Goal: Communication & Community: Answer question/provide support

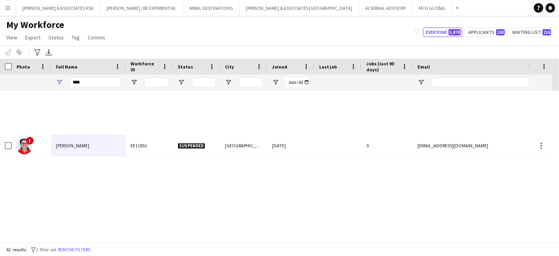
scroll to position [743, 0]
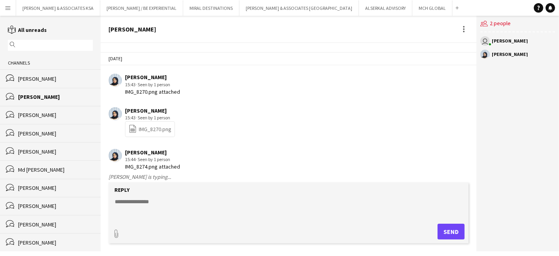
scroll to position [1003, 0]
click at [148, 125] on link "file-spreadsheet IMG_8270.png" at bounding box center [150, 128] width 43 height 9
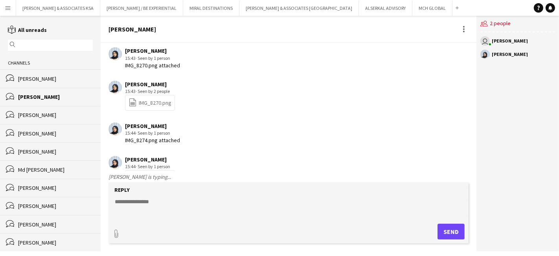
scroll to position [1047, 0]
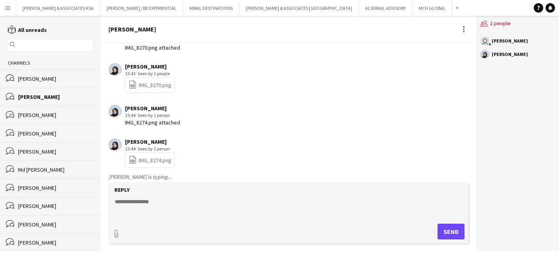
click at [154, 198] on textarea at bounding box center [290, 207] width 352 height 20
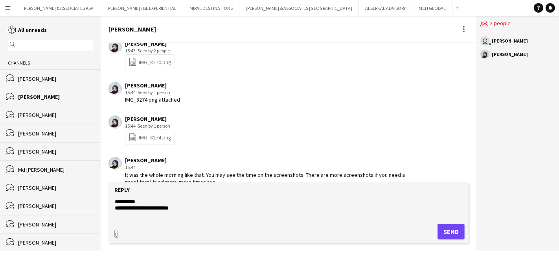
click at [31, 74] on div "bubbles Gurpreet Rayat" at bounding box center [50, 78] width 101 height 18
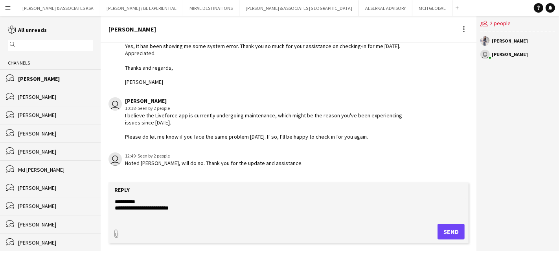
scroll to position [148, 0]
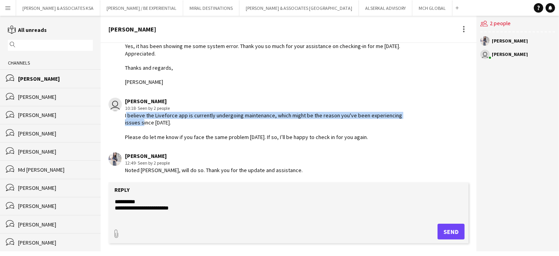
drag, startPoint x: 125, startPoint y: 113, endPoint x: 140, endPoint y: 122, distance: 18.0
click at [140, 122] on div "I believe the Liveforce app is currently undergoing maintenance, which might be…" at bounding box center [267, 126] width 284 height 29
copy div "I believe the Liveforce app is currently undergoing maintenance, which might be…"
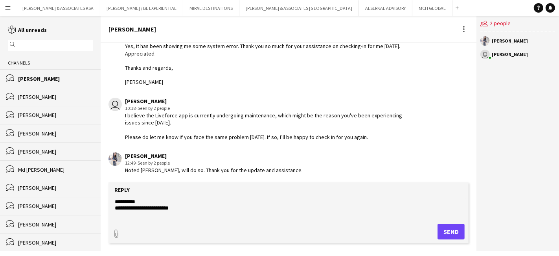
click at [41, 96] on div "Fatimah AbuSrair" at bounding box center [55, 96] width 75 height 7
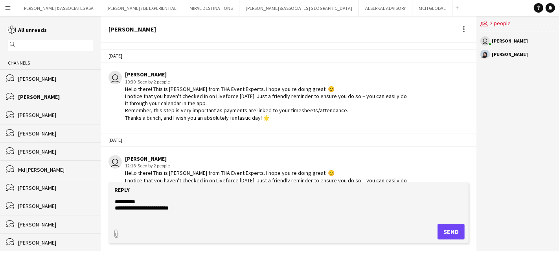
scroll to position [1077, 0]
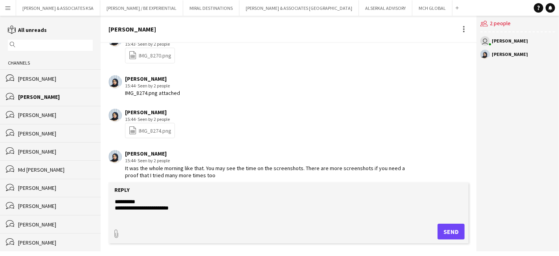
click at [117, 212] on textarea "**********" at bounding box center [290, 207] width 352 height 20
paste textarea "**********"
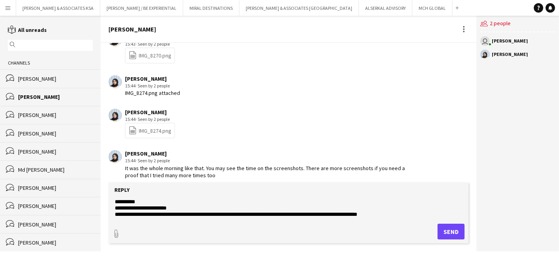
click at [28, 82] on div "Gurpreet Rayat" at bounding box center [55, 78] width 75 height 7
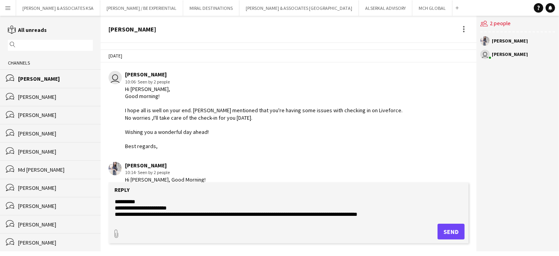
scroll to position [148, 0]
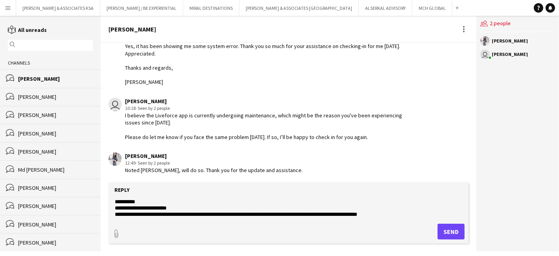
drag, startPoint x: 125, startPoint y: 135, endPoint x: 390, endPoint y: 135, distance: 265.1
click at [390, 135] on div "I believe the Liveforce app is currently undergoing maintenance, which might be…" at bounding box center [267, 126] width 284 height 29
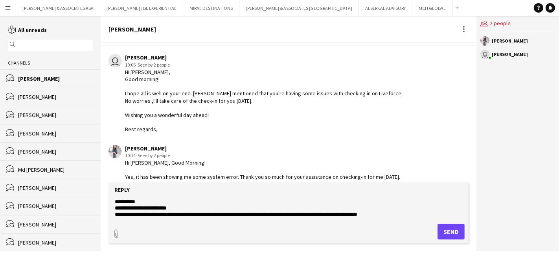
scroll to position [17, 0]
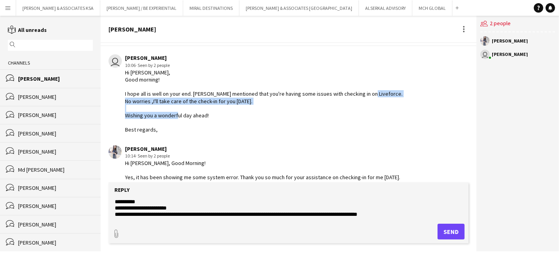
drag, startPoint x: 374, startPoint y: 92, endPoint x: 216, endPoint y: 114, distance: 158.8
click at [216, 114] on div "Hi Gurpreet, Good morning! I hope all is well on your end. Eagal mentioned that…" at bounding box center [267, 101] width 284 height 65
copy div "No worries ,I'll take care of the check-in for you today. Wishing you a wonderf…"
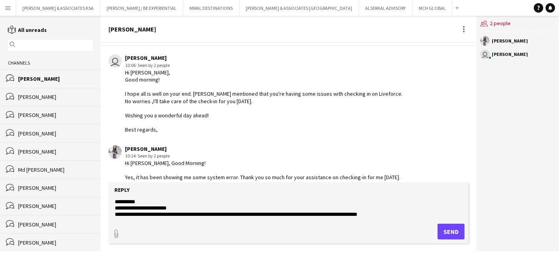
click at [32, 95] on div "Fatimah AbuSrair" at bounding box center [55, 96] width 75 height 7
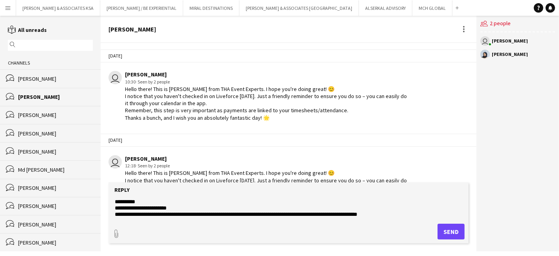
scroll to position [1077, 0]
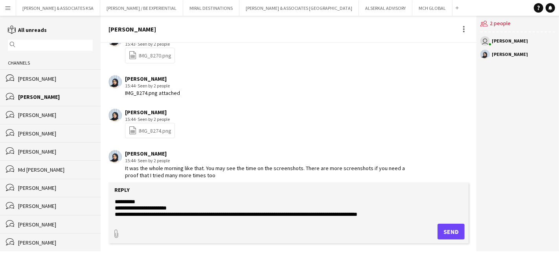
click at [404, 215] on textarea "**********" at bounding box center [290, 207] width 352 height 20
paste textarea "**********"
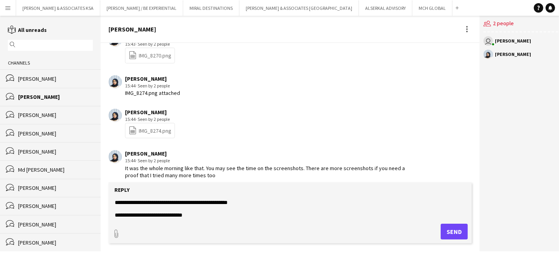
scroll to position [12, 0]
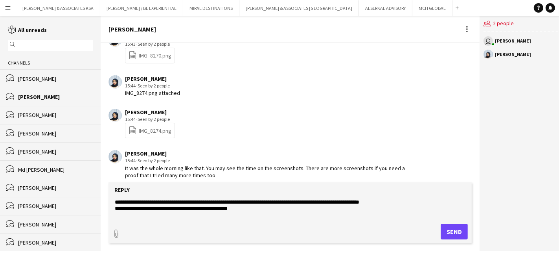
click at [241, 209] on textarea "**********" at bounding box center [290, 207] width 352 height 20
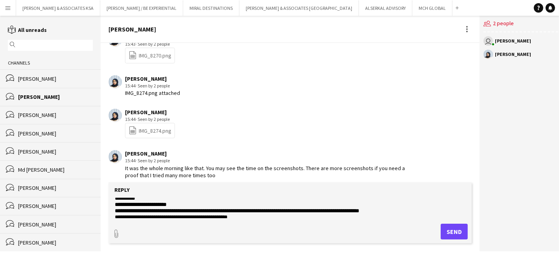
scroll to position [0, 0]
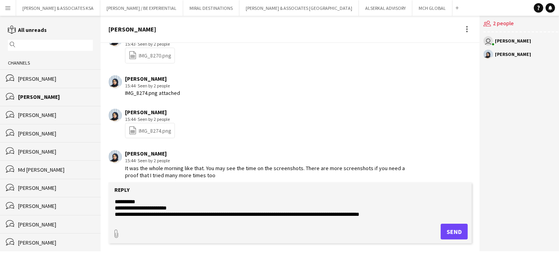
click at [404, 217] on textarea "**********" at bounding box center [290, 207] width 352 height 20
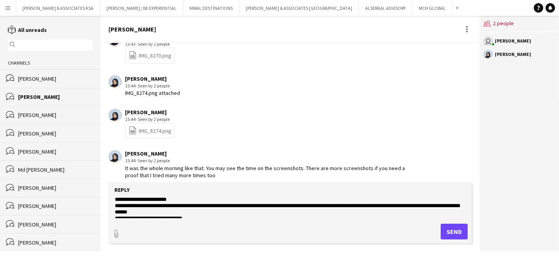
scroll to position [12, 0]
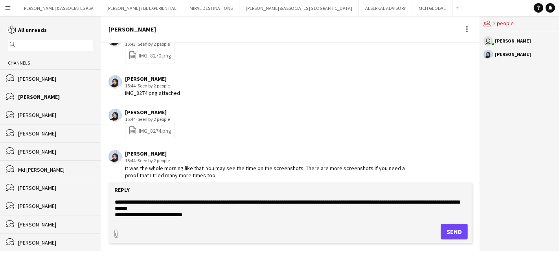
click at [207, 215] on textarea "**********" at bounding box center [290, 207] width 352 height 20
click at [35, 77] on div "Gurpreet Rayat" at bounding box center [55, 78] width 75 height 7
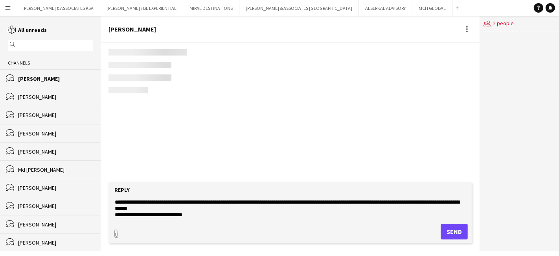
scroll to position [148, 0]
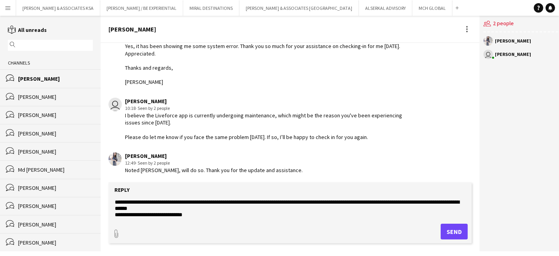
drag, startPoint x: 126, startPoint y: 133, endPoint x: 373, endPoint y: 138, distance: 247.1
click at [373, 138] on div "I believe the Liveforce app is currently undergoing maintenance, which might be…" at bounding box center [268, 126] width 287 height 29
copy div "Please do let me know if you face the same problem tomorrow. If so, I’ll be hap…"
click at [183, 205] on textarea "**********" at bounding box center [290, 207] width 352 height 20
paste textarea "**********"
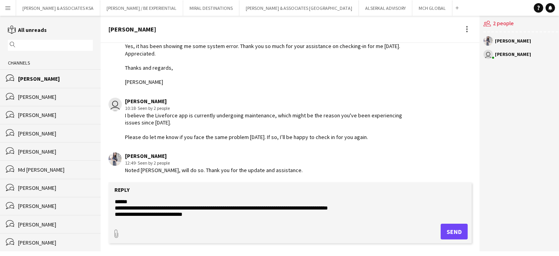
scroll to position [0, 0]
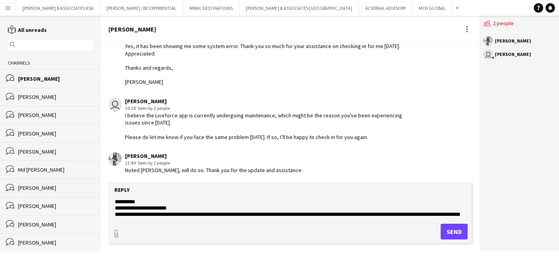
type textarea "**********"
click at [447, 230] on button "Send" at bounding box center [454, 231] width 27 height 16
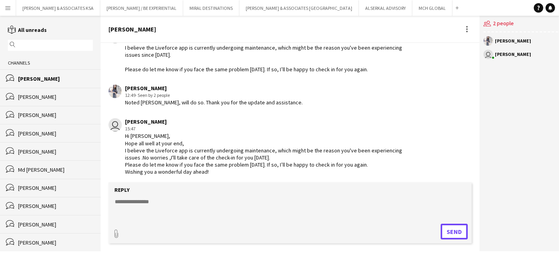
scroll to position [217, 0]
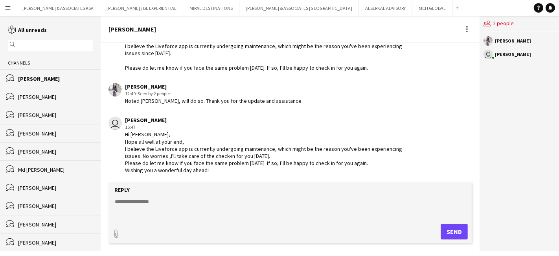
click at [12, 6] on button "Menu" at bounding box center [8, 8] width 16 height 16
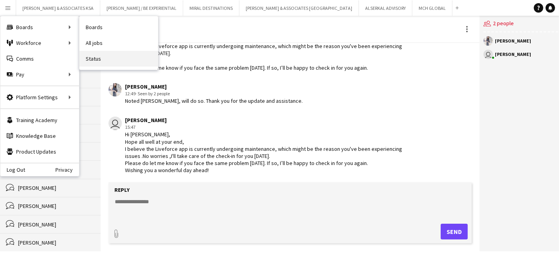
click at [106, 58] on link "Status" at bounding box center [118, 59] width 79 height 16
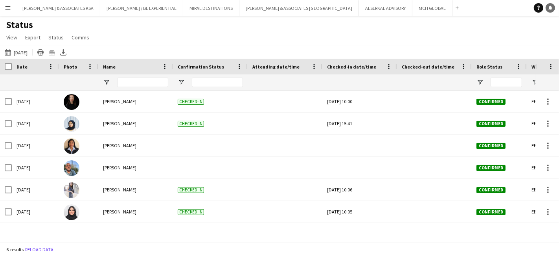
click at [550, 7] on icon at bounding box center [551, 8] width 4 height 4
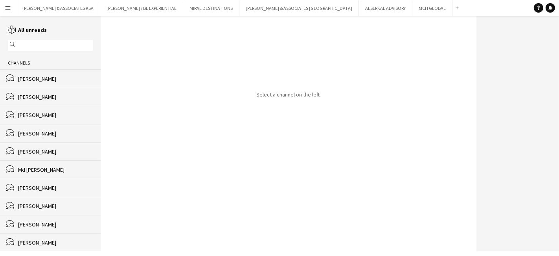
click at [33, 94] on div "Fatimah AbuSrair" at bounding box center [55, 96] width 75 height 7
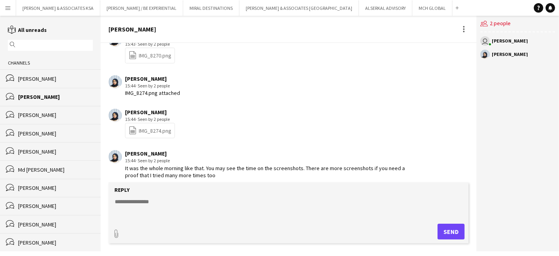
scroll to position [1077, 0]
click at [122, 199] on textarea at bounding box center [290, 207] width 352 height 20
click at [448, 226] on button "Send" at bounding box center [451, 231] width 27 height 16
click at [47, 73] on div "bubbles Gurpreet Rayat" at bounding box center [50, 78] width 101 height 18
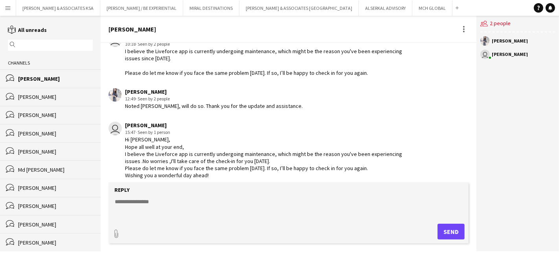
scroll to position [217, 0]
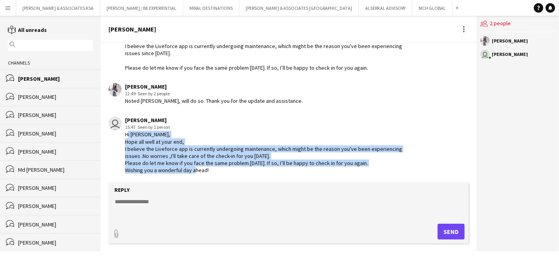
drag, startPoint x: 125, startPoint y: 134, endPoint x: 214, endPoint y: 181, distance: 101.3
click at [214, 181] on div "Today user Glenda Castelino 10:06 · Seen by 2 people Hi Gurpreet, Good morning!…" at bounding box center [289, 112] width 376 height 139
copy div "Hi Fatima, Hope all well at your end, I believe the Liveforce app is currently …"
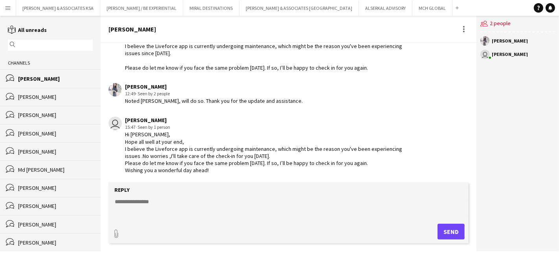
click at [44, 95] on div "Fatimah AbuSrair" at bounding box center [55, 96] width 75 height 7
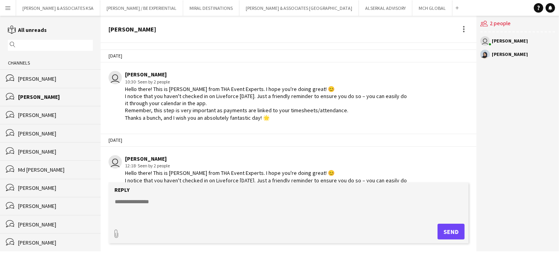
scroll to position [1077, 0]
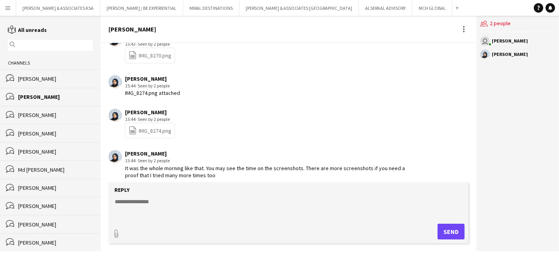
click at [121, 201] on textarea at bounding box center [290, 207] width 352 height 20
paste textarea "**********"
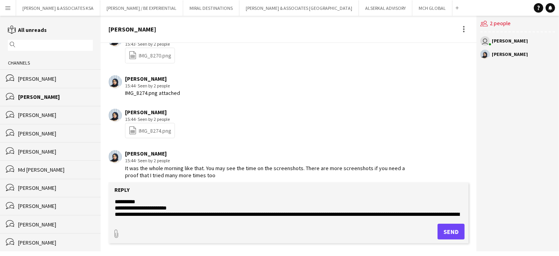
scroll to position [18, 0]
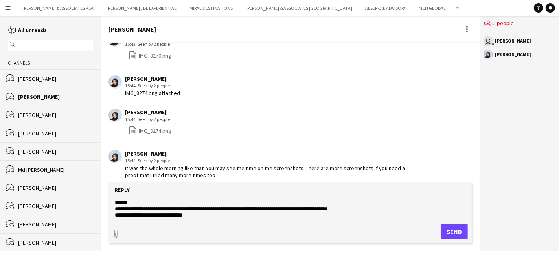
drag, startPoint x: 118, startPoint y: 202, endPoint x: 138, endPoint y: 212, distance: 22.2
click at [122, 205] on textarea "**********" at bounding box center [290, 207] width 352 height 20
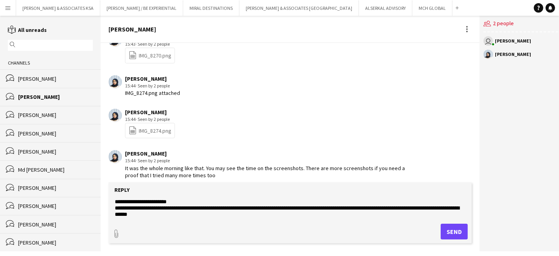
scroll to position [0, 0]
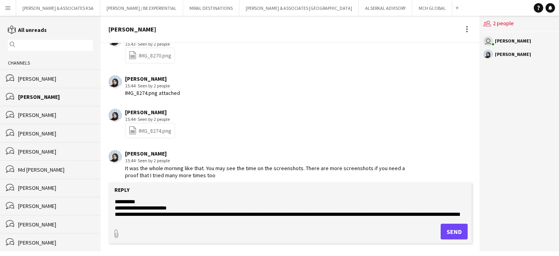
type textarea "**********"
click at [446, 229] on button "Send" at bounding box center [454, 231] width 27 height 16
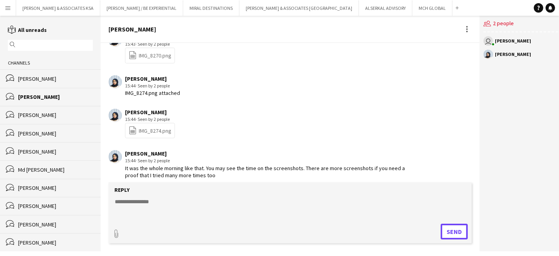
scroll to position [1138, 0]
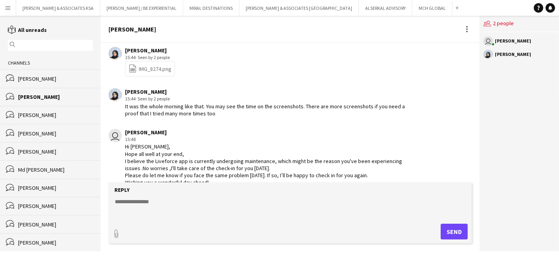
click at [26, 78] on div "Gurpreet Rayat" at bounding box center [55, 78] width 75 height 7
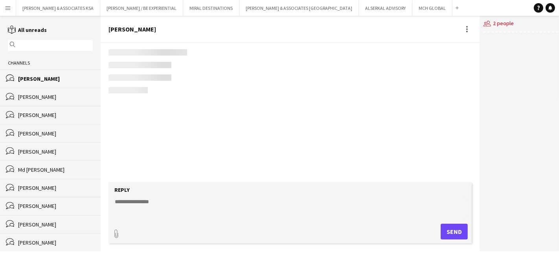
scroll to position [217, 0]
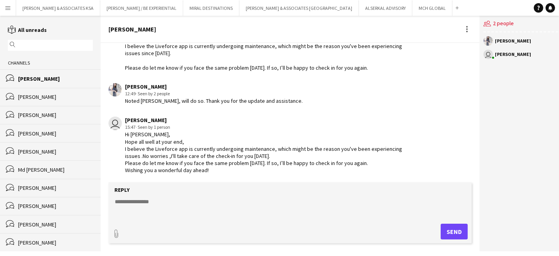
click at [157, 200] on textarea at bounding box center [290, 207] width 352 height 20
type textarea "**********"
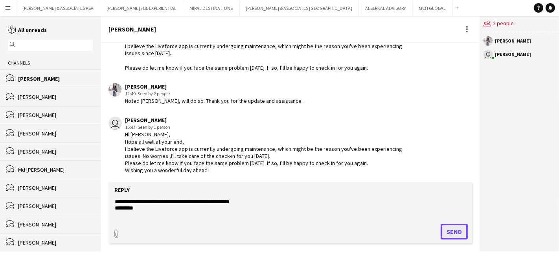
click at [450, 232] on button "Send" at bounding box center [454, 231] width 27 height 16
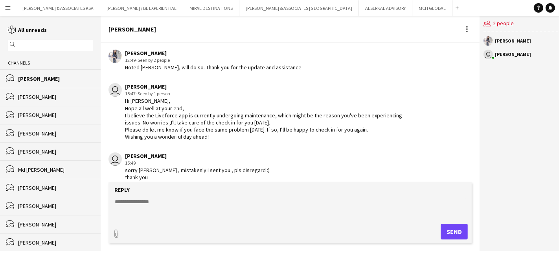
click at [55, 90] on div "bubbles Fatimah AbuSrair" at bounding box center [50, 97] width 101 height 18
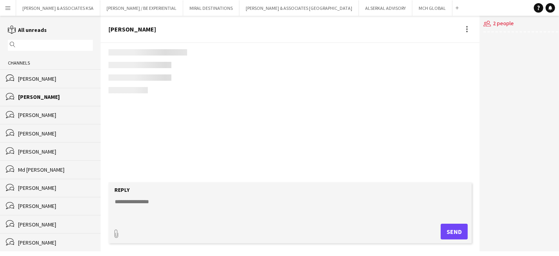
scroll to position [1146, 0]
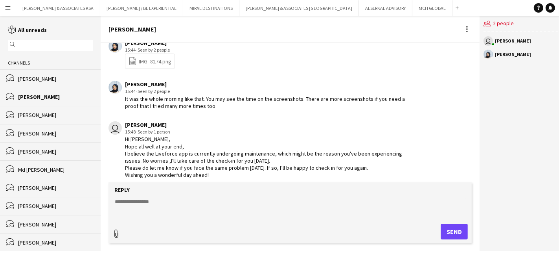
type input "**********"
click at [433, 229] on app-icon "Upload" at bounding box center [433, 230] width 11 height 9
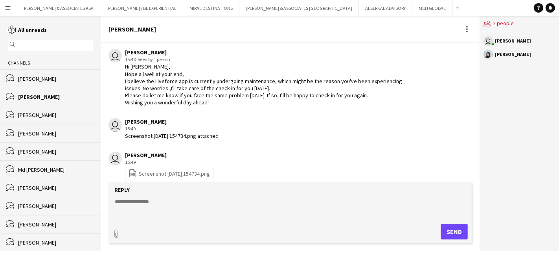
scroll to position [1220, 0]
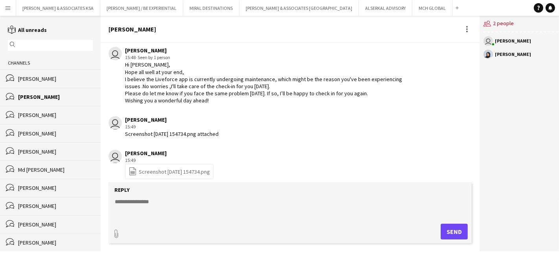
click at [134, 199] on textarea at bounding box center [290, 207] width 352 height 20
type textarea "*"
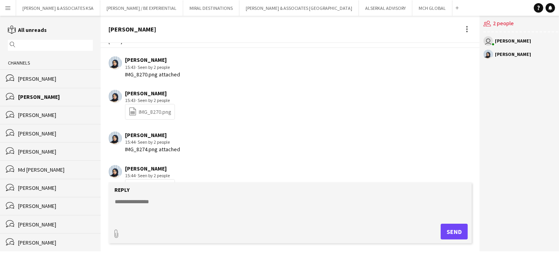
scroll to position [1002, 0]
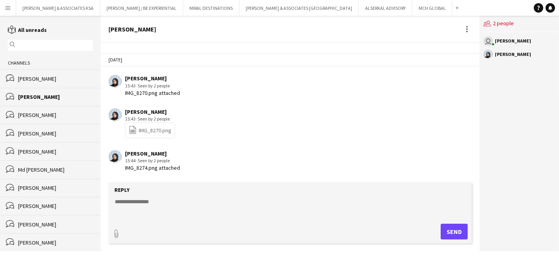
click at [50, 79] on div "Gurpreet Rayat" at bounding box center [55, 78] width 75 height 7
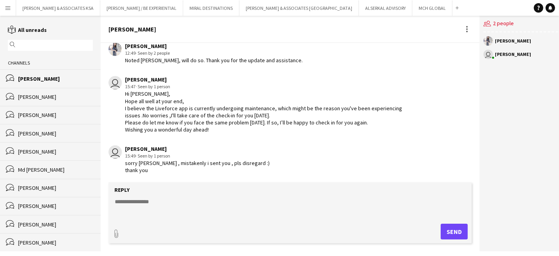
scroll to position [257, 0]
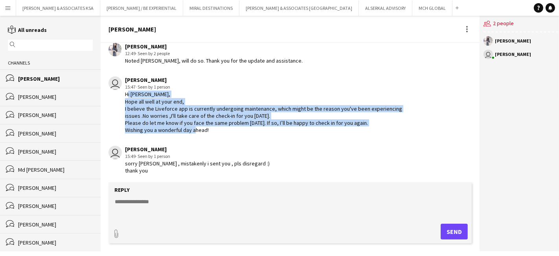
drag, startPoint x: 125, startPoint y: 93, endPoint x: 214, endPoint y: 132, distance: 96.5
click at [214, 132] on div "Hi Fatima, Hope all well at your end, I believe the Liveforce app is currently …" at bounding box center [268, 111] width 287 height 43
click at [375, 105] on div "Hi Fatima, Hope all well at your end, I believe the Liveforce app is currently …" at bounding box center [268, 111] width 287 height 43
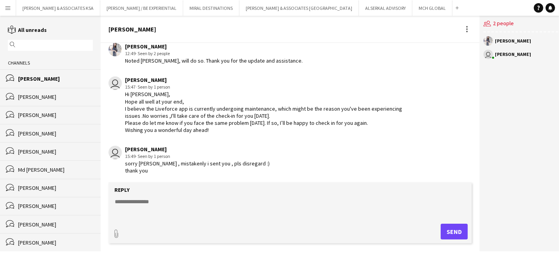
click at [79, 100] on div "bubbles Fatimah AbuSrair" at bounding box center [50, 97] width 101 height 18
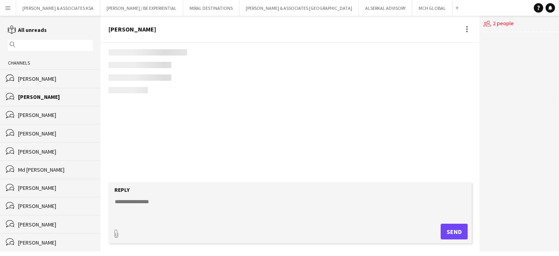
scroll to position [1220, 0]
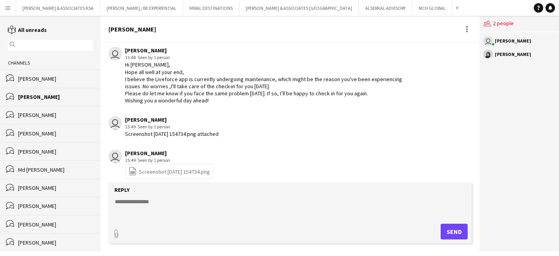
click at [46, 76] on div "Gurpreet Rayat" at bounding box center [55, 78] width 75 height 7
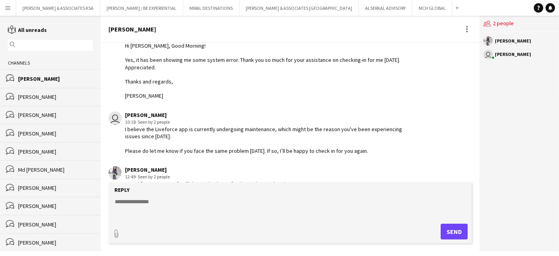
scroll to position [257, 0]
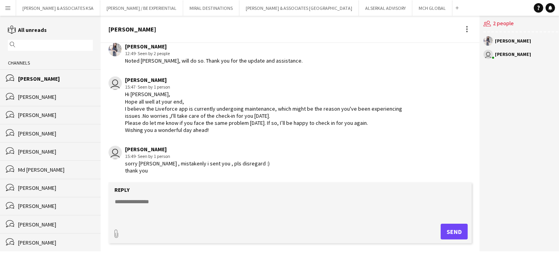
click at [33, 98] on div "Fatimah AbuSrair" at bounding box center [55, 96] width 75 height 7
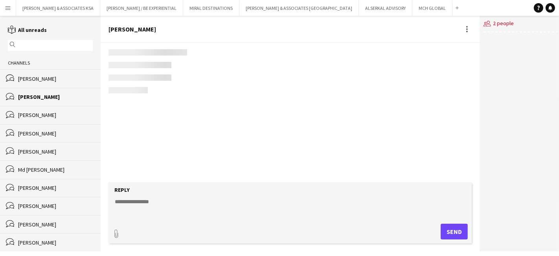
scroll to position [1220, 0]
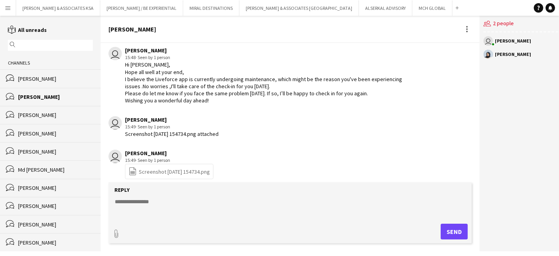
click at [9, 5] on app-icon "Menu" at bounding box center [8, 8] width 6 height 6
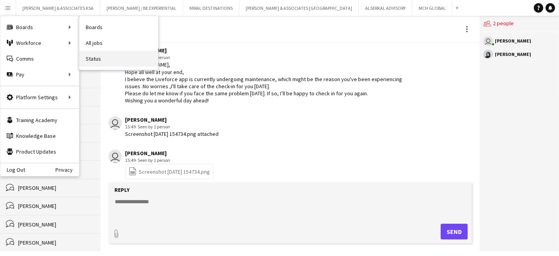
click at [90, 61] on link "Status" at bounding box center [118, 59] width 79 height 16
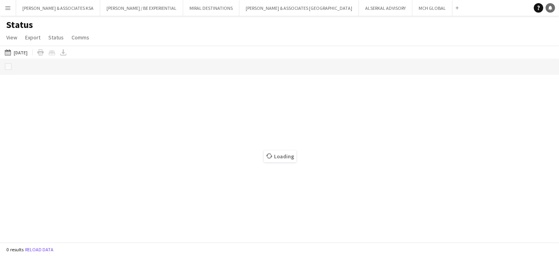
click at [555, 6] on link "Notifications" at bounding box center [550, 7] width 9 height 9
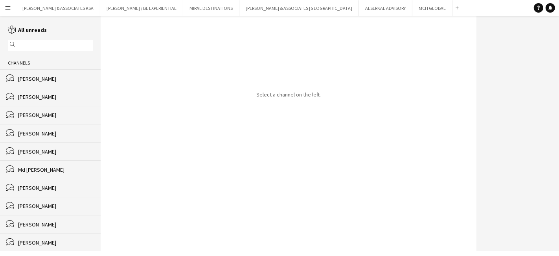
click at [42, 72] on div "bubbles Fatimah AbuSrair" at bounding box center [50, 78] width 101 height 18
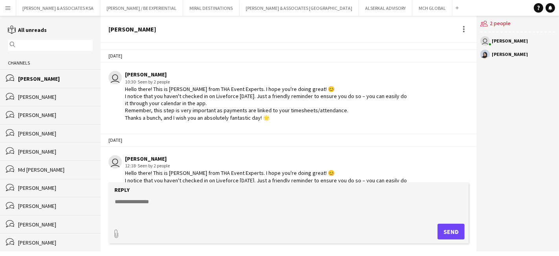
scroll to position [1220, 0]
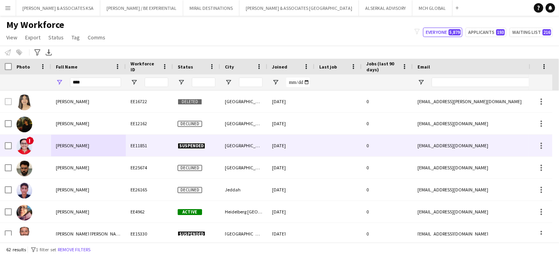
click at [72, 141] on div "[PERSON_NAME]" at bounding box center [88, 146] width 75 height 22
